Goal: Task Accomplishment & Management: Complete application form

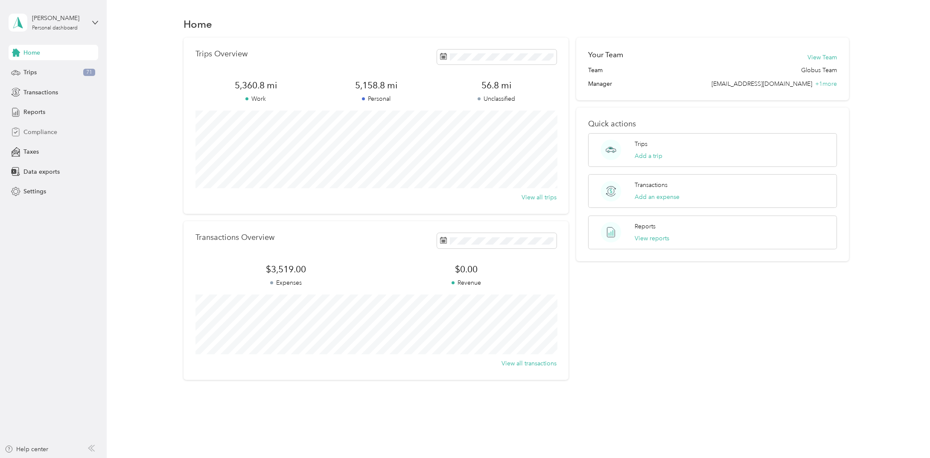
click at [41, 135] on span "Compliance" at bounding box center [40, 132] width 34 height 9
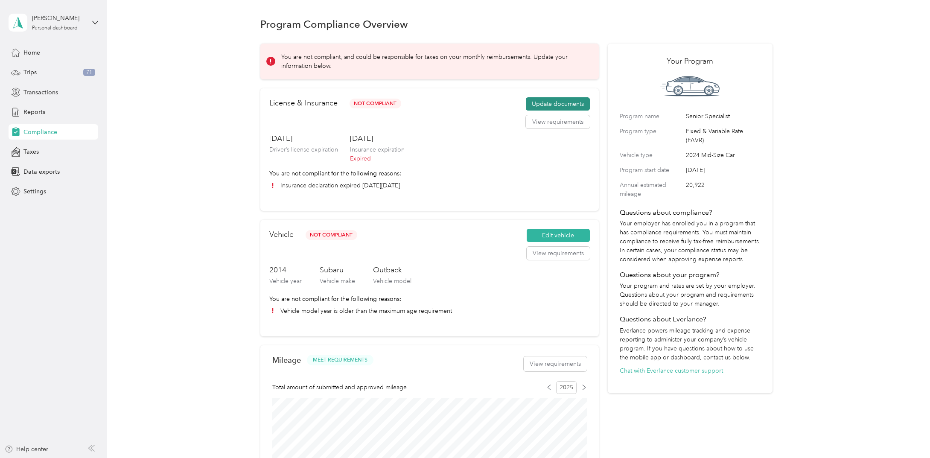
click at [559, 104] on button "Update documents" at bounding box center [558, 104] width 64 height 14
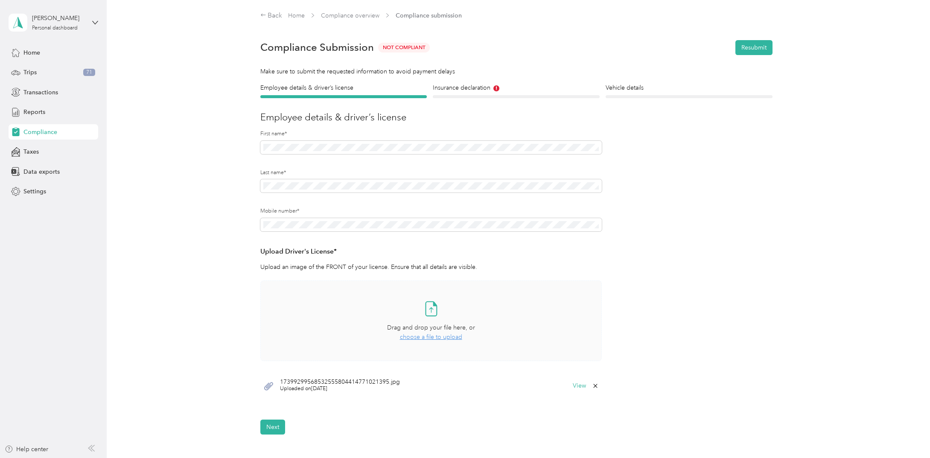
scroll to position [99, 0]
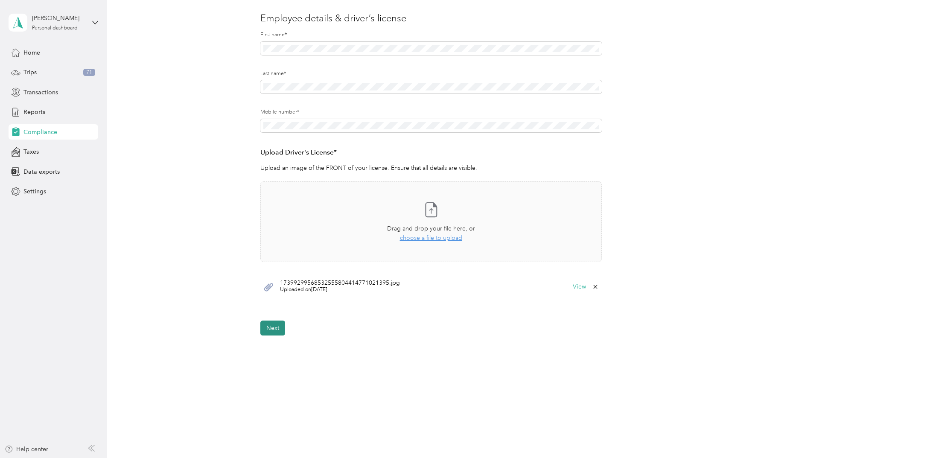
click at [273, 325] on button "Next" at bounding box center [272, 327] width 25 height 15
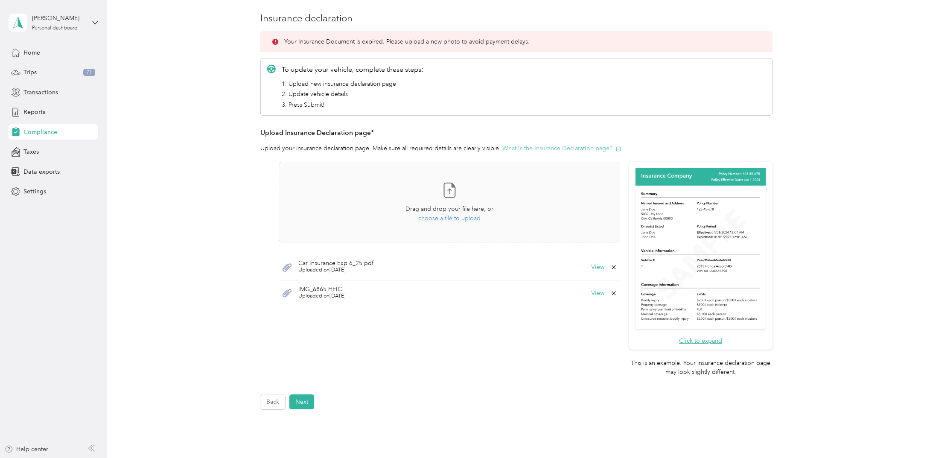
click at [568, 149] on button "What is the Insurance Declaration page?" at bounding box center [561, 148] width 119 height 9
click at [452, 217] on span "choose a file to upload" at bounding box center [449, 218] width 62 height 7
click at [597, 266] on button "View" at bounding box center [597, 267] width 13 height 6
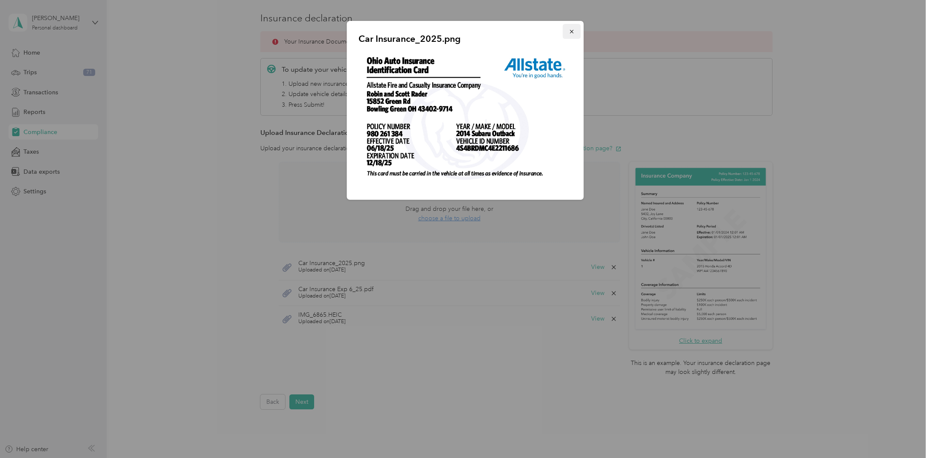
click at [574, 31] on icon "button" at bounding box center [571, 32] width 6 height 6
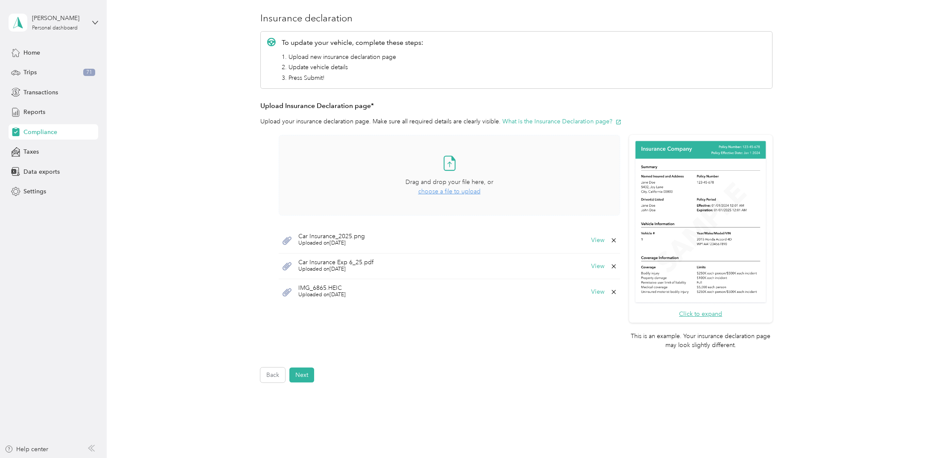
click at [466, 192] on span "choose a file to upload" at bounding box center [449, 191] width 62 height 7
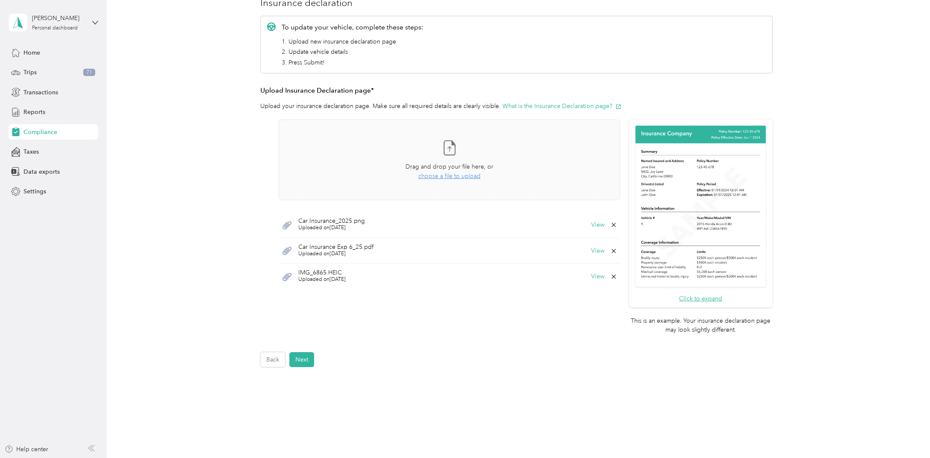
scroll to position [81, 0]
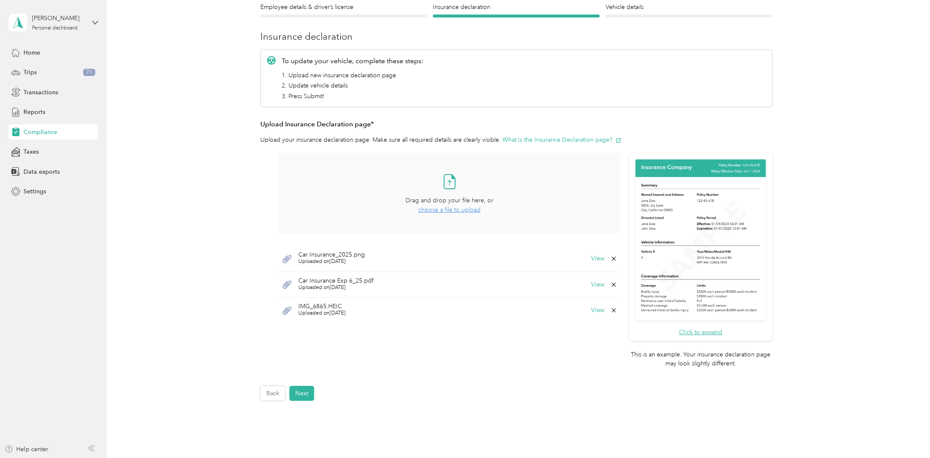
click at [457, 210] on span "choose a file to upload" at bounding box center [449, 209] width 62 height 7
click at [464, 212] on span "choose a file to upload" at bounding box center [449, 209] width 62 height 7
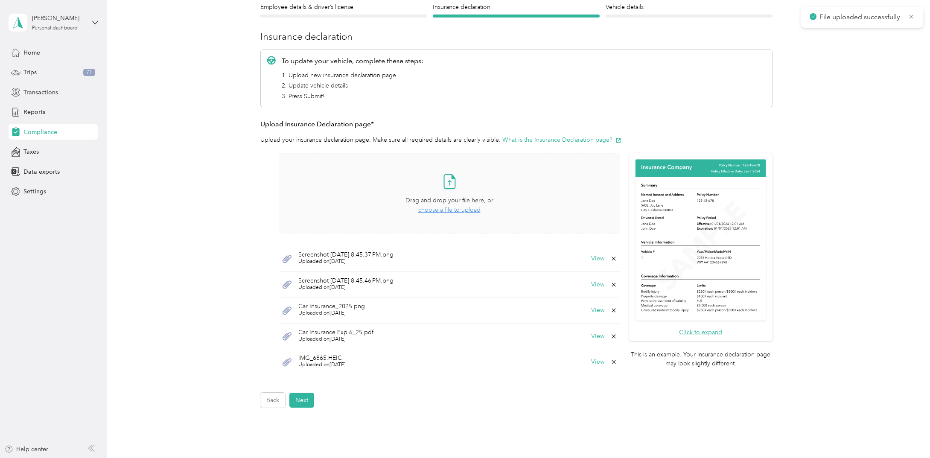
click at [463, 208] on span "choose a file to upload" at bounding box center [449, 209] width 62 height 7
click at [305, 424] on button "Next" at bounding box center [301, 425] width 25 height 15
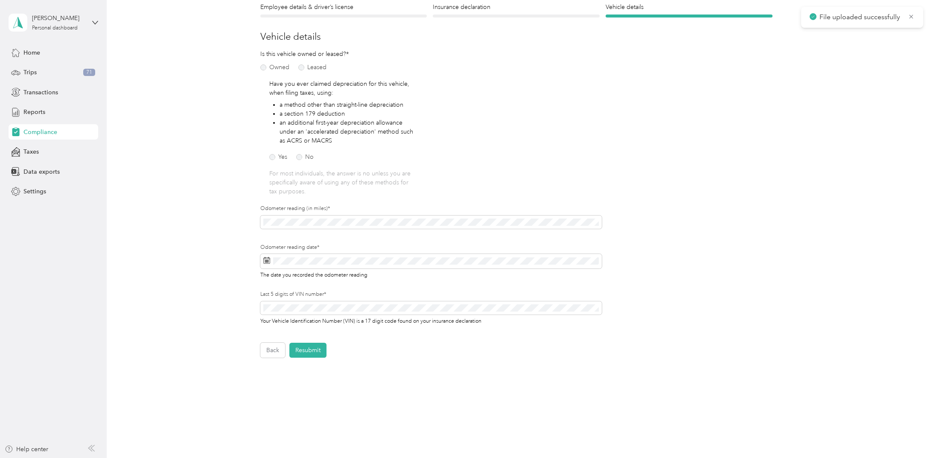
scroll to position [10, 0]
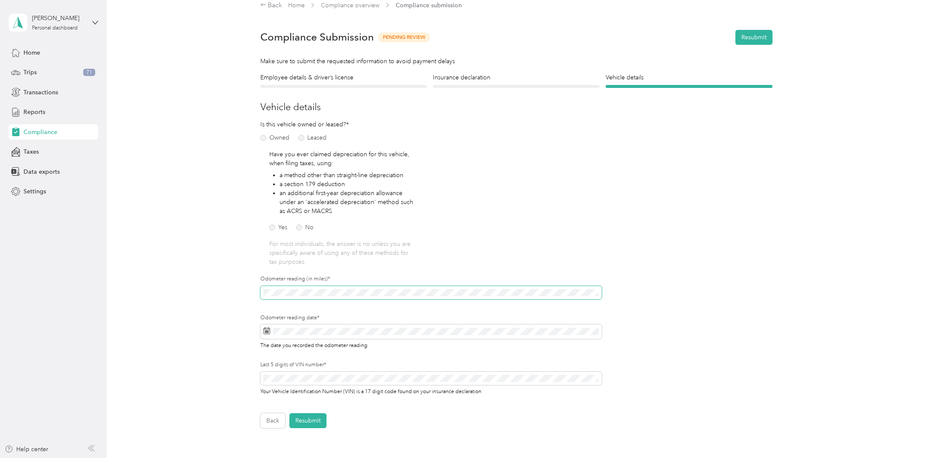
click at [249, 291] on div "Employee details & driver’s license License Insurance declaration Insurance Veh…" at bounding box center [516, 250] width 614 height 355
click at [347, 215] on icon at bounding box center [345, 214] width 9 height 9
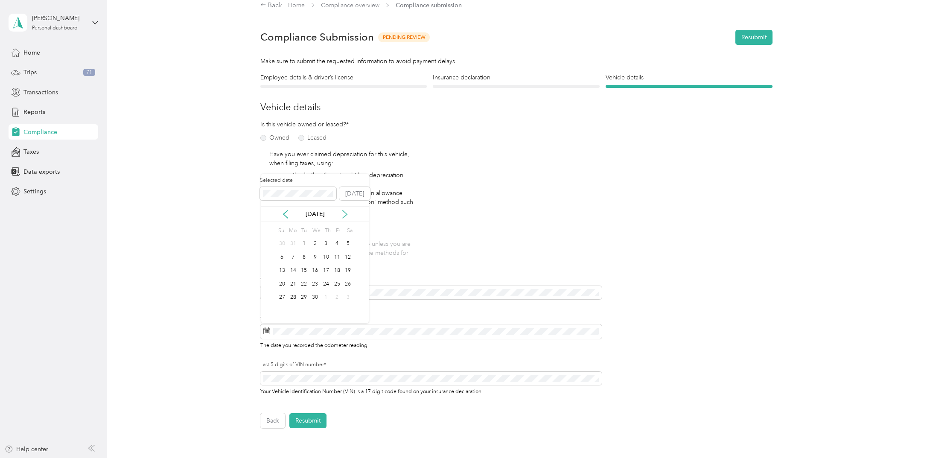
click at [347, 215] on icon at bounding box center [345, 214] width 9 height 9
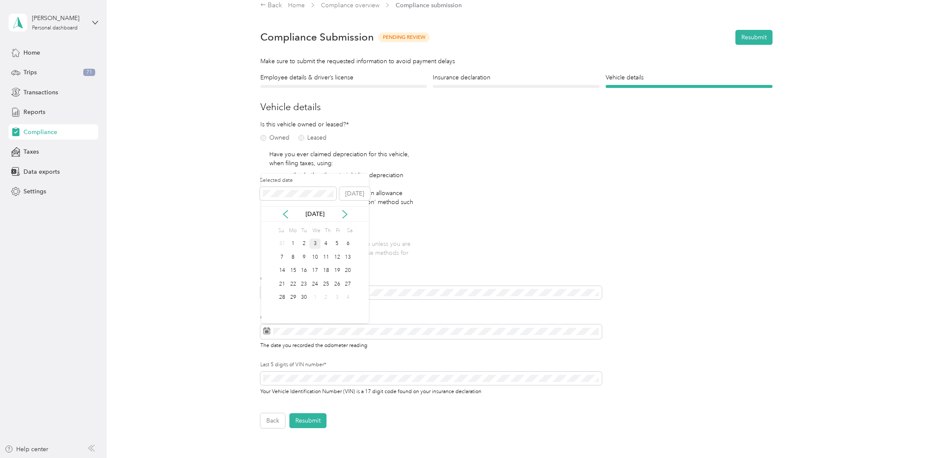
click at [314, 243] on div "3" at bounding box center [314, 244] width 11 height 11
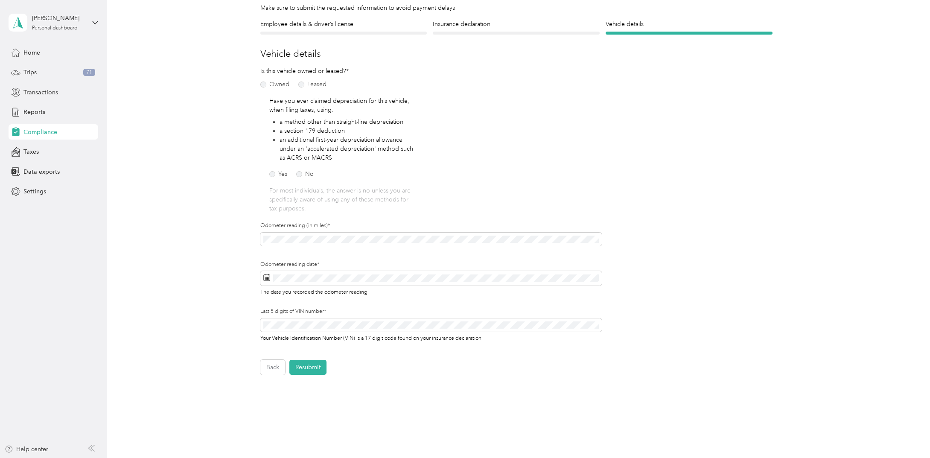
scroll to position [66, 0]
click at [312, 362] on button "Resubmit" at bounding box center [307, 364] width 37 height 15
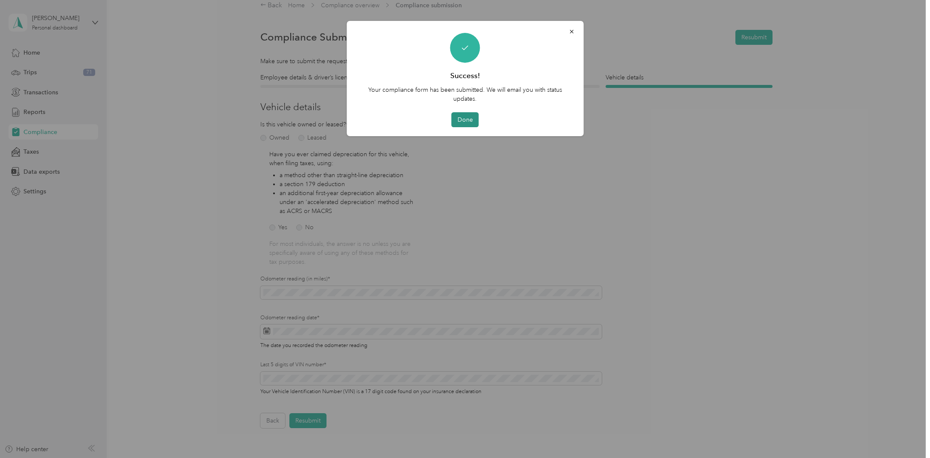
click at [474, 119] on button "Done" at bounding box center [464, 119] width 27 height 15
